Goal: Information Seeking & Learning: Learn about a topic

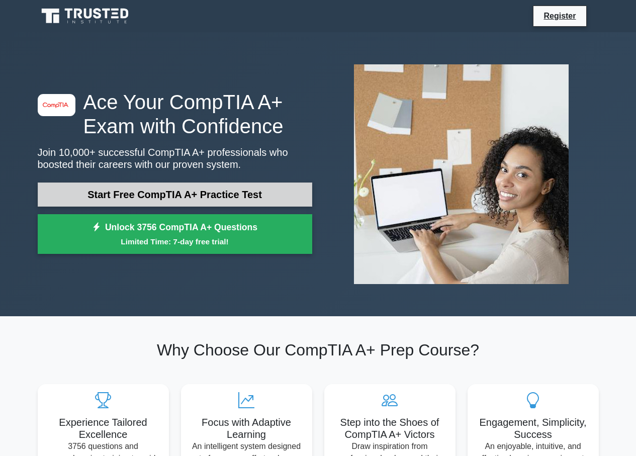
click at [238, 186] on link "Start Free CompTIA A+ Practice Test" at bounding box center [175, 194] width 274 height 24
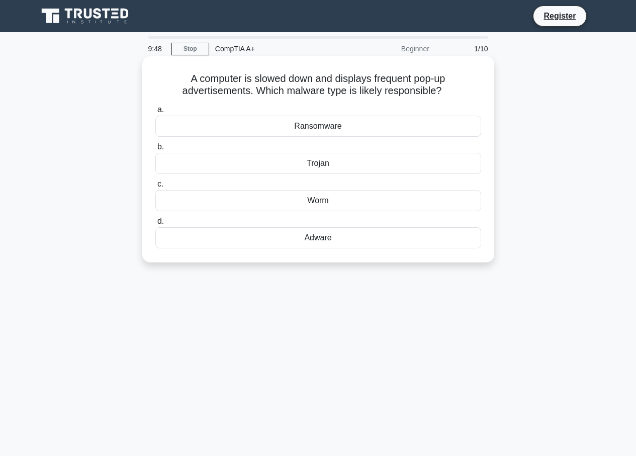
click at [322, 236] on div "Adware" at bounding box center [318, 237] width 326 height 21
click at [155, 225] on input "d. Adware" at bounding box center [155, 221] width 0 height 7
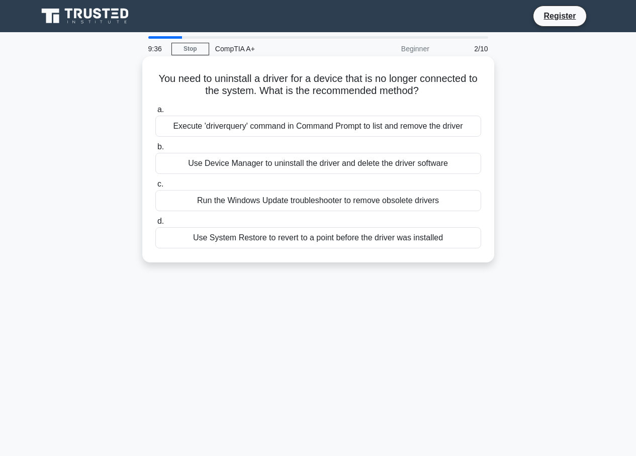
click at [330, 231] on div "Use System Restore to revert to a point before the driver was installed" at bounding box center [318, 237] width 326 height 21
click at [155, 225] on input "d. Use System Restore to revert to a point before the driver was installed" at bounding box center [155, 221] width 0 height 7
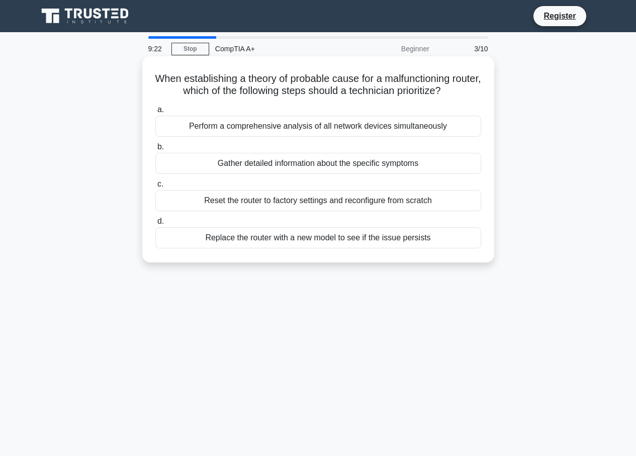
click at [308, 204] on div "Reset the router to factory settings and reconfigure from scratch" at bounding box center [318, 200] width 326 height 21
click at [155, 188] on input "c. Reset the router to factory settings and reconfigure from scratch" at bounding box center [155, 184] width 0 height 7
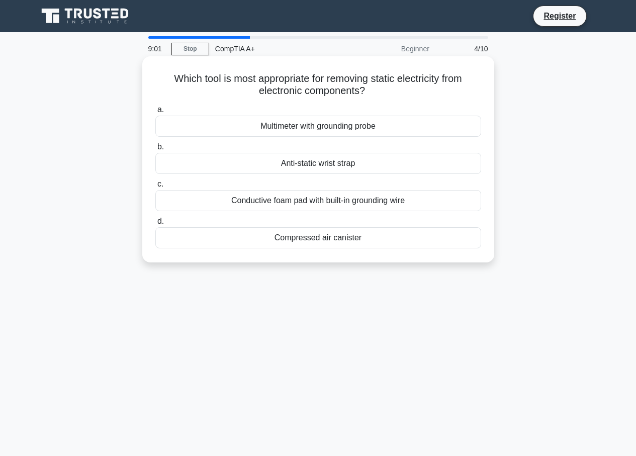
click at [305, 234] on div "Compressed air canister" at bounding box center [318, 237] width 326 height 21
click at [155, 225] on input "d. Compressed air canister" at bounding box center [155, 221] width 0 height 7
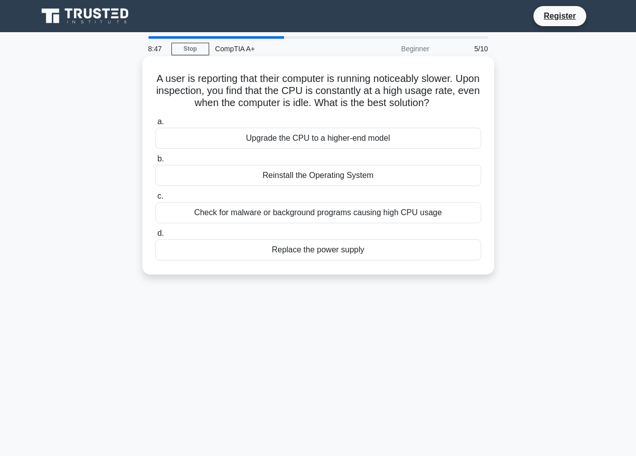
click at [329, 213] on div "Check for malware or background programs causing high CPU usage" at bounding box center [318, 212] width 326 height 21
click at [155, 200] on input "c. Check for malware or background programs causing high CPU usage" at bounding box center [155, 196] width 0 height 7
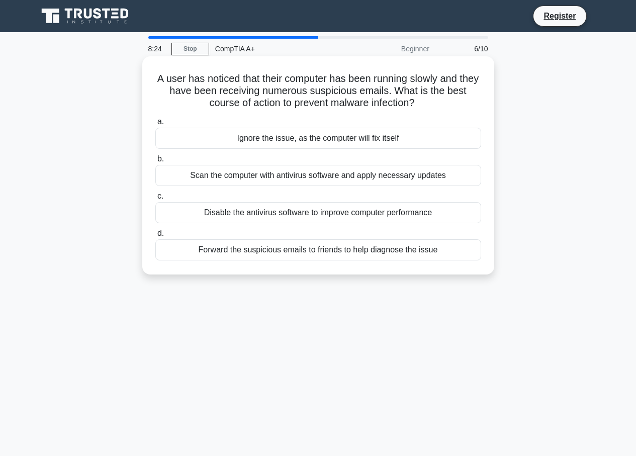
click at [275, 174] on div "Scan the computer with antivirus software and apply necessary updates" at bounding box center [318, 175] width 326 height 21
click at [155, 162] on input "b. Scan the computer with antivirus software and apply necessary updates" at bounding box center [155, 159] width 0 height 7
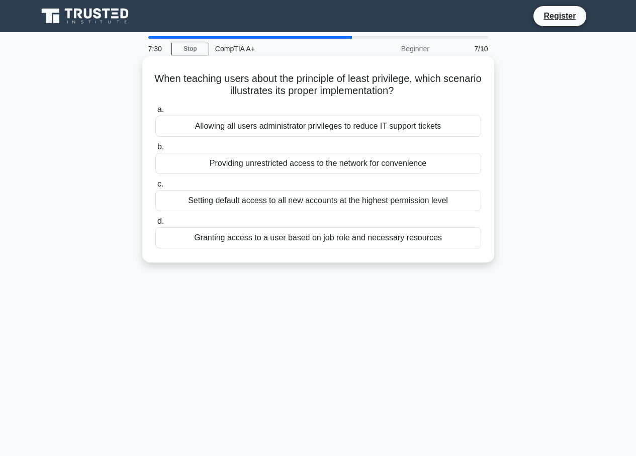
click at [353, 244] on div "Granting access to a user based on job role and necessary resources" at bounding box center [318, 237] width 326 height 21
click at [155, 225] on input "d. Granting access to a user based on job role and necessary resources" at bounding box center [155, 221] width 0 height 7
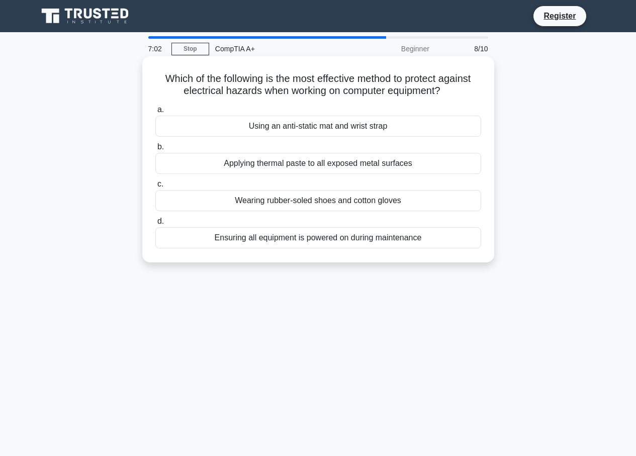
click at [376, 239] on div "Ensuring all equipment is powered on during maintenance" at bounding box center [318, 237] width 326 height 21
click at [155, 225] on input "d. Ensuring all equipment is powered on during maintenance" at bounding box center [155, 221] width 0 height 7
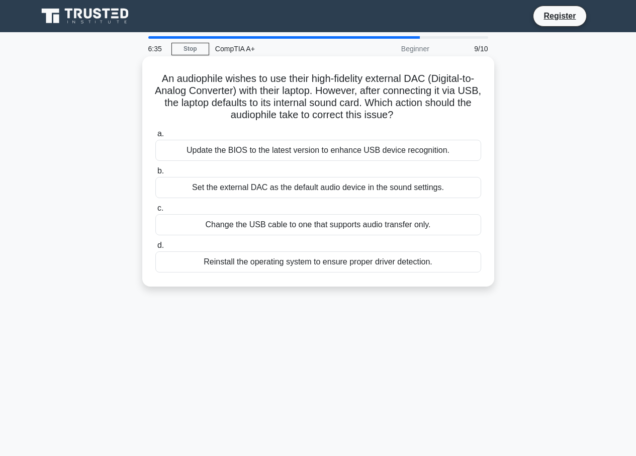
click at [277, 188] on div "Set the external DAC as the default audio device in the sound settings." at bounding box center [318, 187] width 326 height 21
click at [155, 174] on input "b. Set the external DAC as the default audio device in the sound settings." at bounding box center [155, 171] width 0 height 7
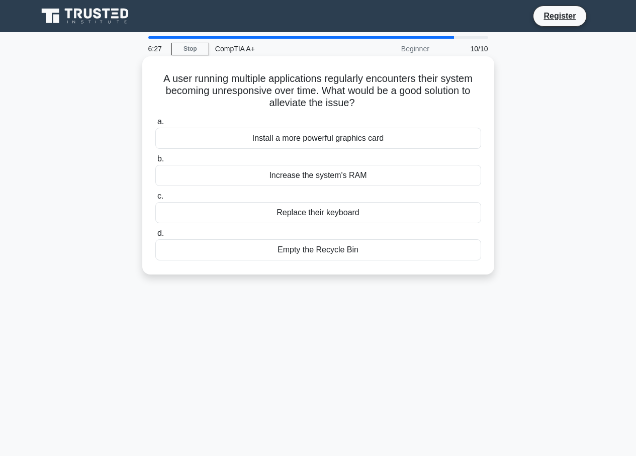
click at [348, 138] on div "Install a more powerful graphics card" at bounding box center [318, 138] width 326 height 21
click at [155, 125] on input "a. Install a more powerful graphics card" at bounding box center [155, 122] width 0 height 7
